Goal: Find specific page/section: Find specific page/section

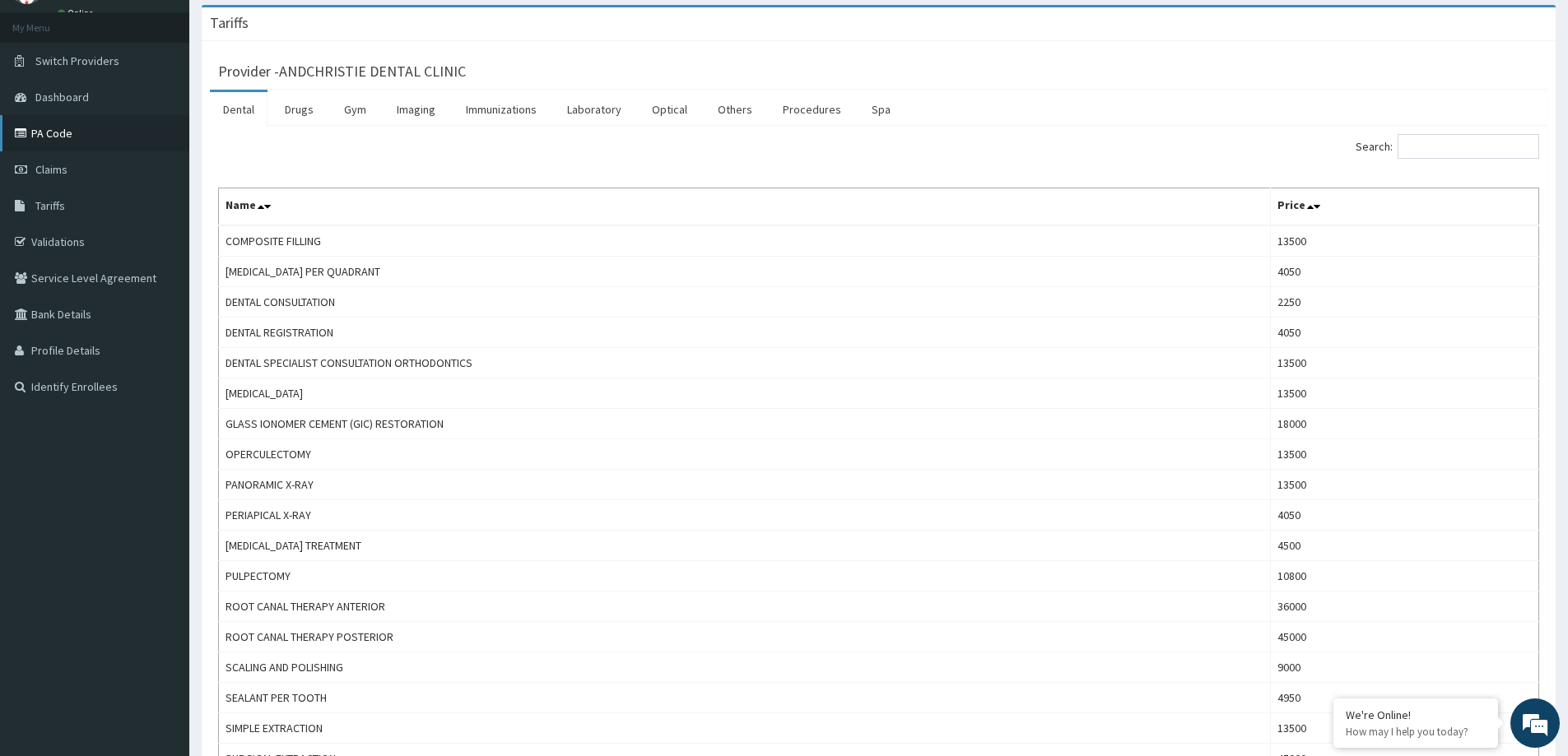
click at [137, 123] on link "PA Code" at bounding box center [94, 133] width 190 height 36
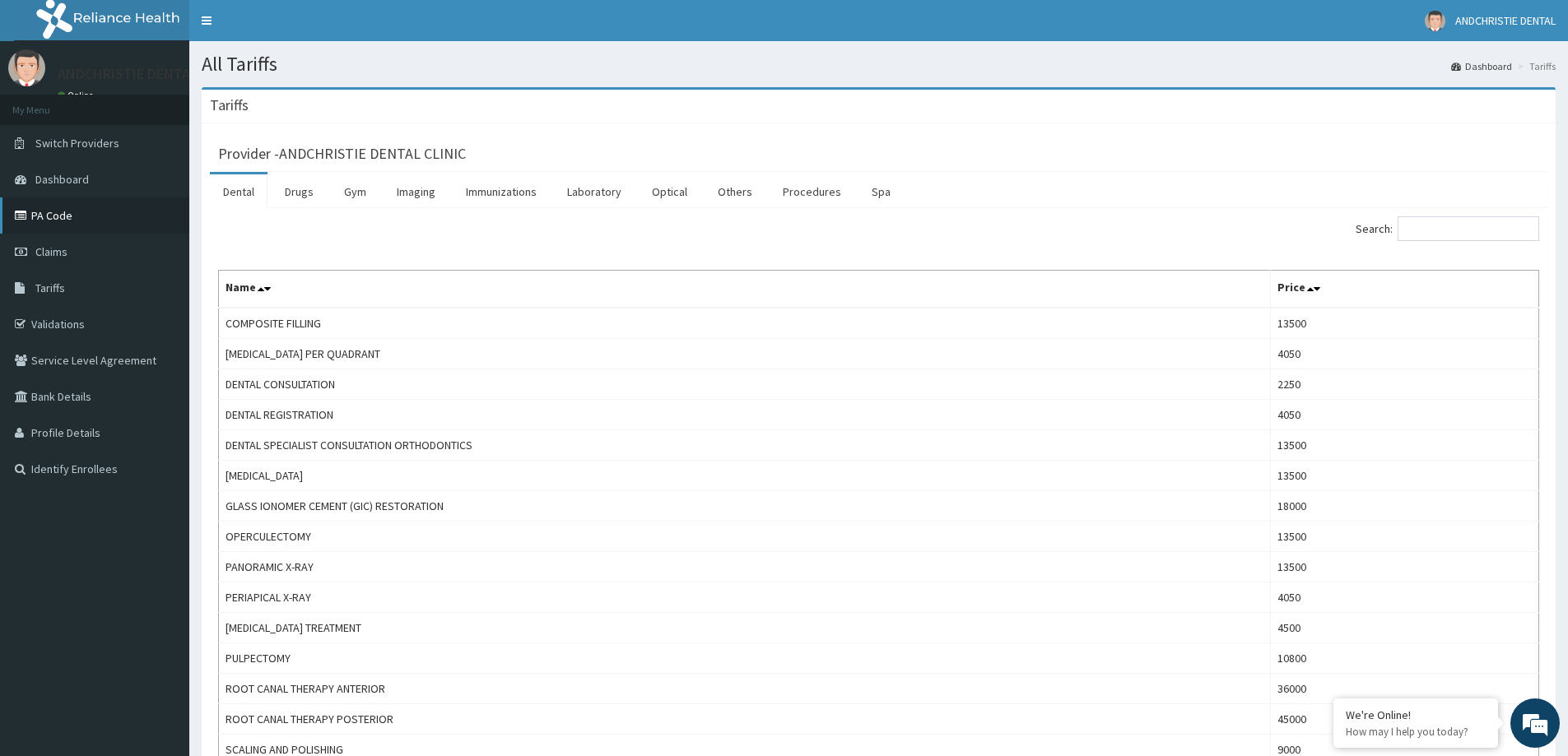
click at [43, 214] on link "PA Code" at bounding box center [94, 215] width 190 height 36
